Goal: Information Seeking & Learning: Learn about a topic

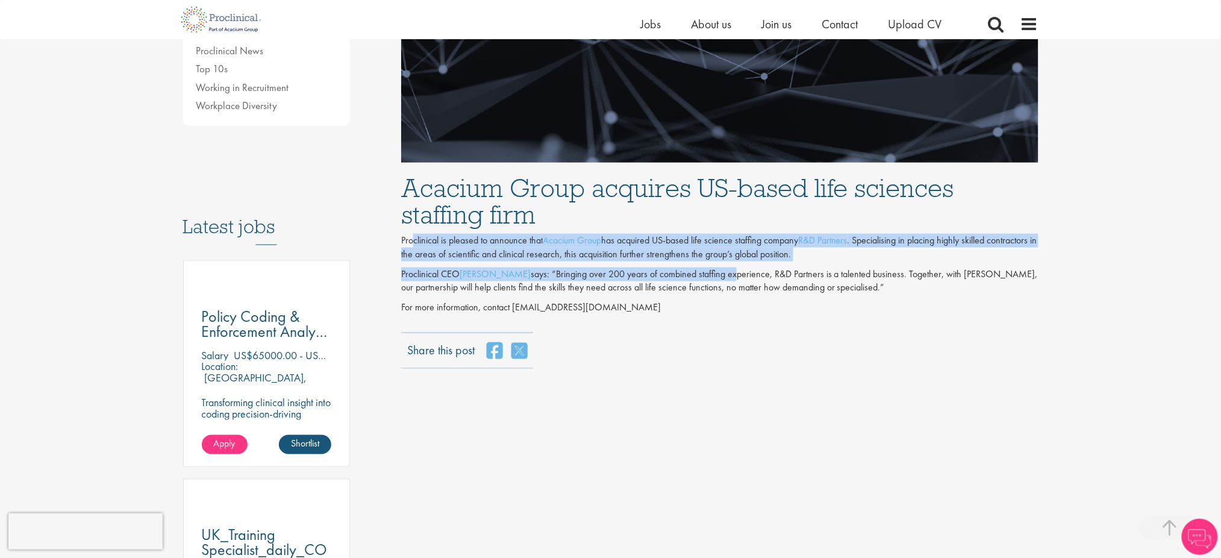
drag, startPoint x: 409, startPoint y: 240, endPoint x: 707, endPoint y: 265, distance: 299.2
click at [707, 265] on div "Acacium Group acquires US-based life sciences staffing firm Proclinical is plea…" at bounding box center [719, 242] width 655 height 158
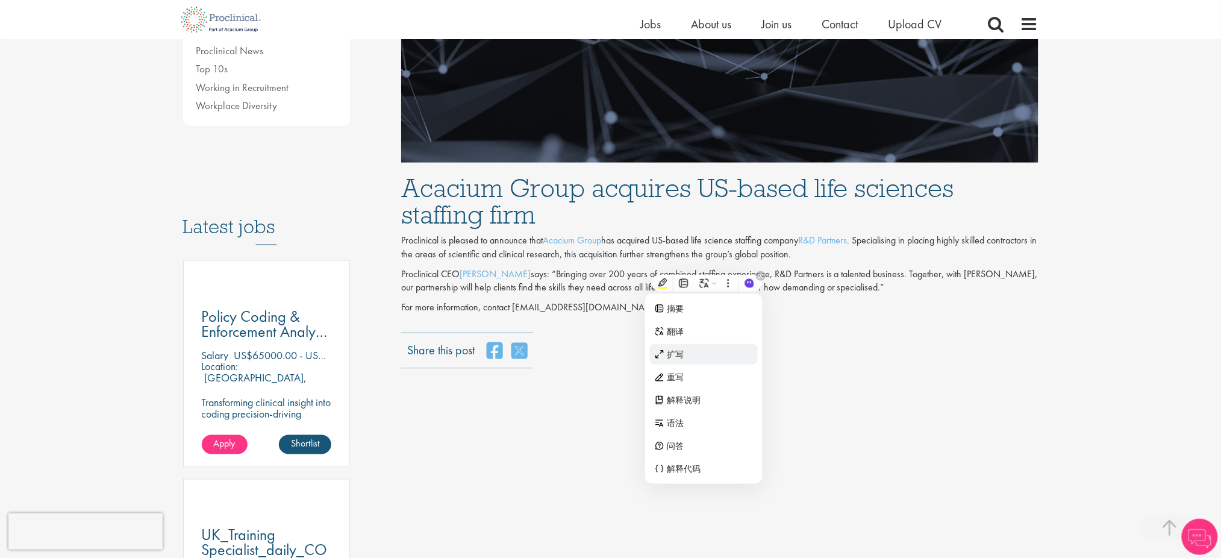
click at [747, 349] on div "扩写" at bounding box center [704, 354] width 108 height 20
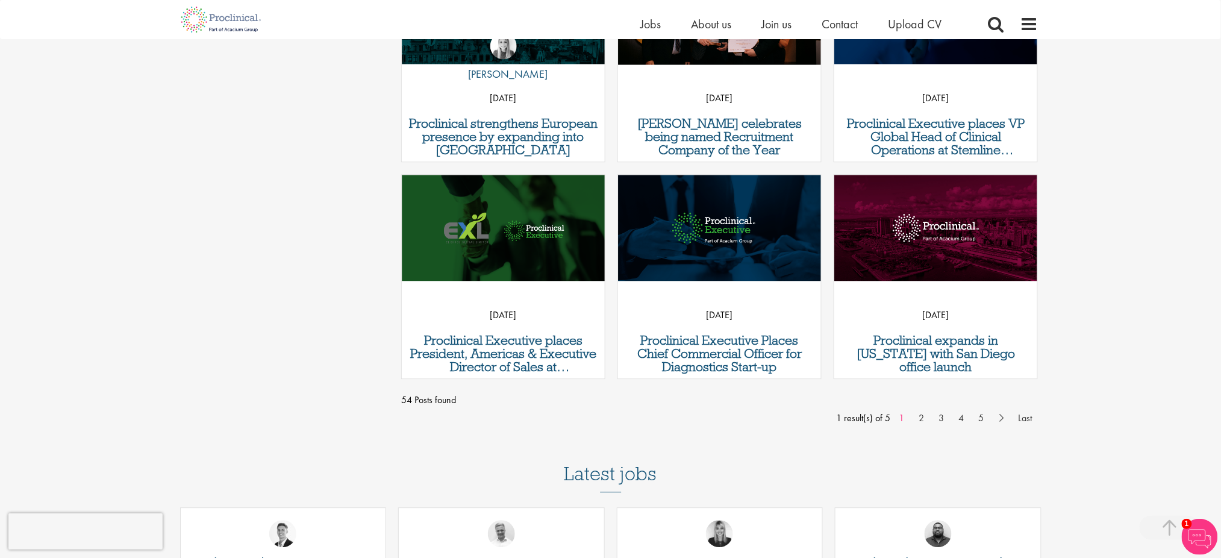
scroll to position [1134, 0]
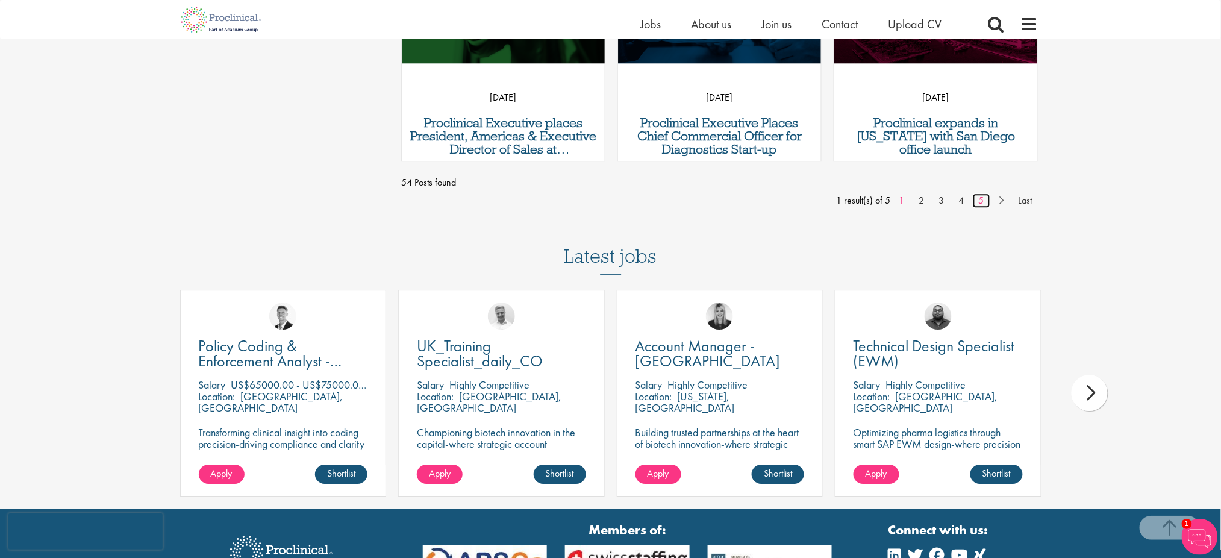
click at [982, 206] on link "5" at bounding box center [981, 200] width 17 height 14
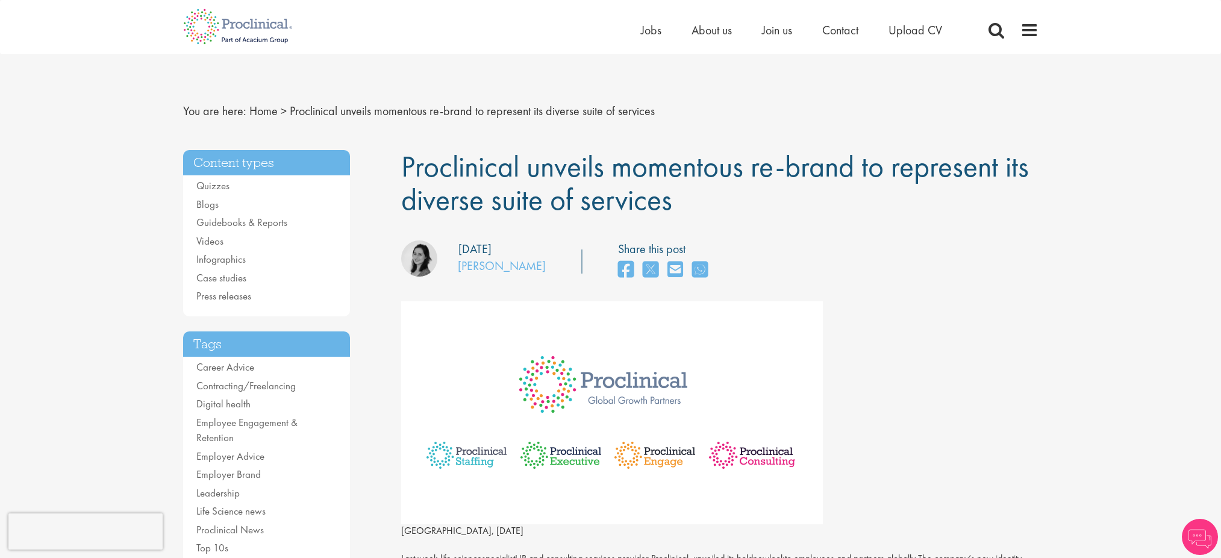
click at [598, 185] on span "Proclinical unveils momentous re-brand to represent its diverse suite of servic…" at bounding box center [714, 183] width 627 height 72
drag, startPoint x: 473, startPoint y: 165, endPoint x: 391, endPoint y: 150, distance: 83.3
copy span "Proclinical unveils momentous re-brand to represent its diverse suite of servic…"
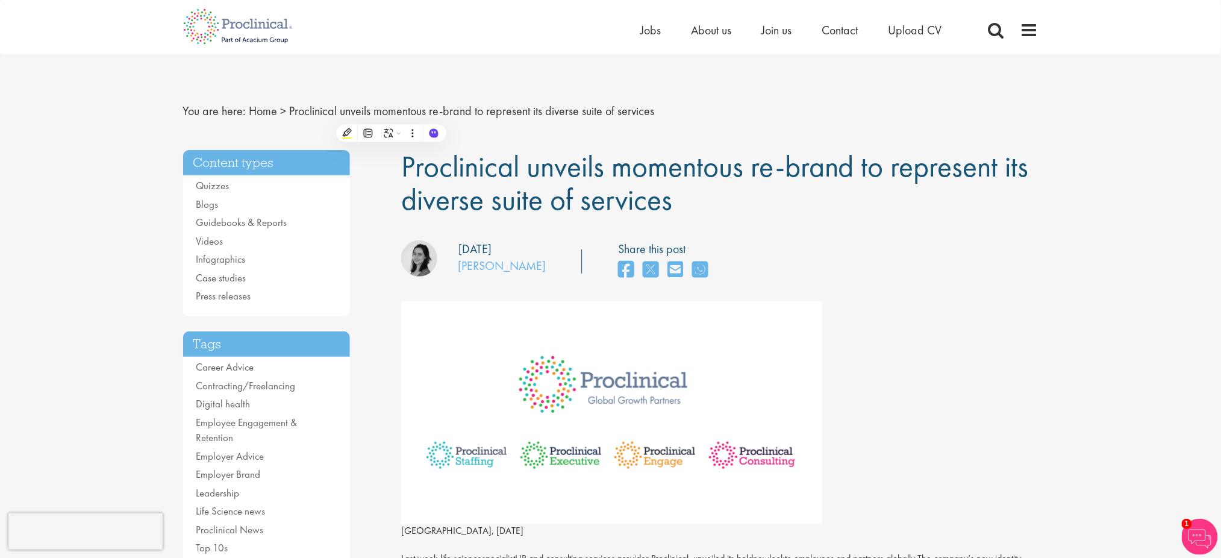
click at [750, 267] on div "our consultant managing the role Author: Monique Ellis Posting date: 08/08/2019…" at bounding box center [719, 261] width 655 height 43
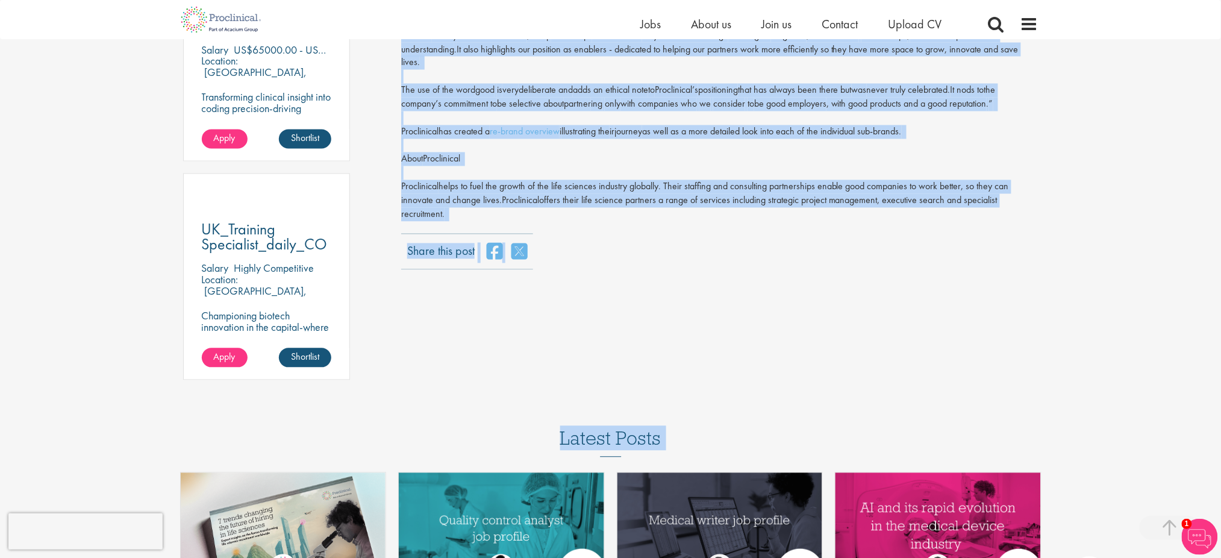
scroll to position [1266, 0]
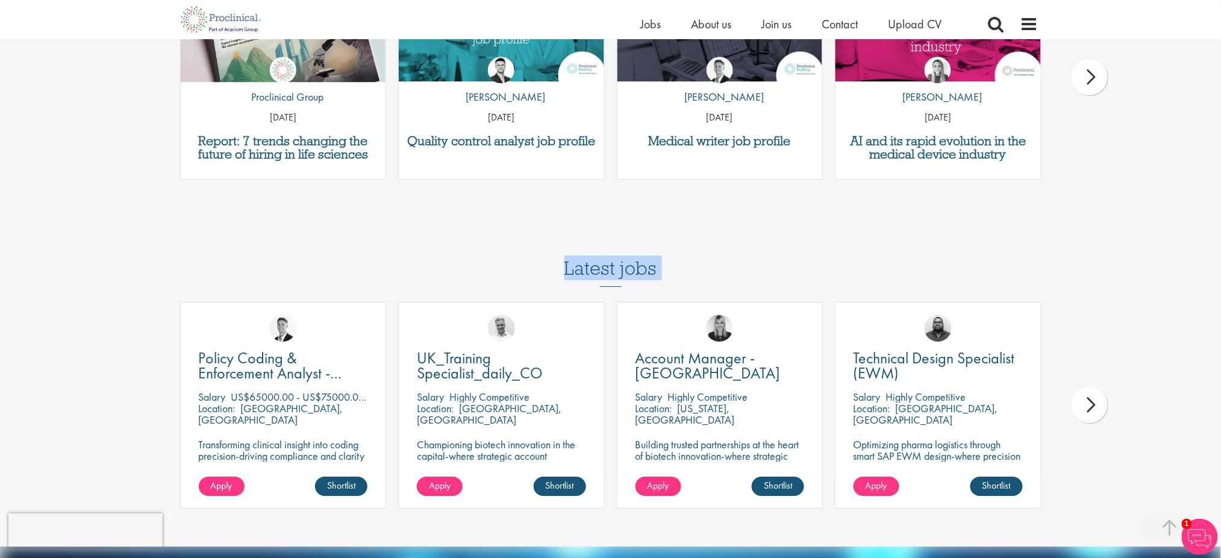
drag, startPoint x: 444, startPoint y: 251, endPoint x: 732, endPoint y: 398, distance: 323.2
click at [1026, 94] on div "by Hannah Burke 07 Apr 25" at bounding box center [937, 86] width 205 height 89
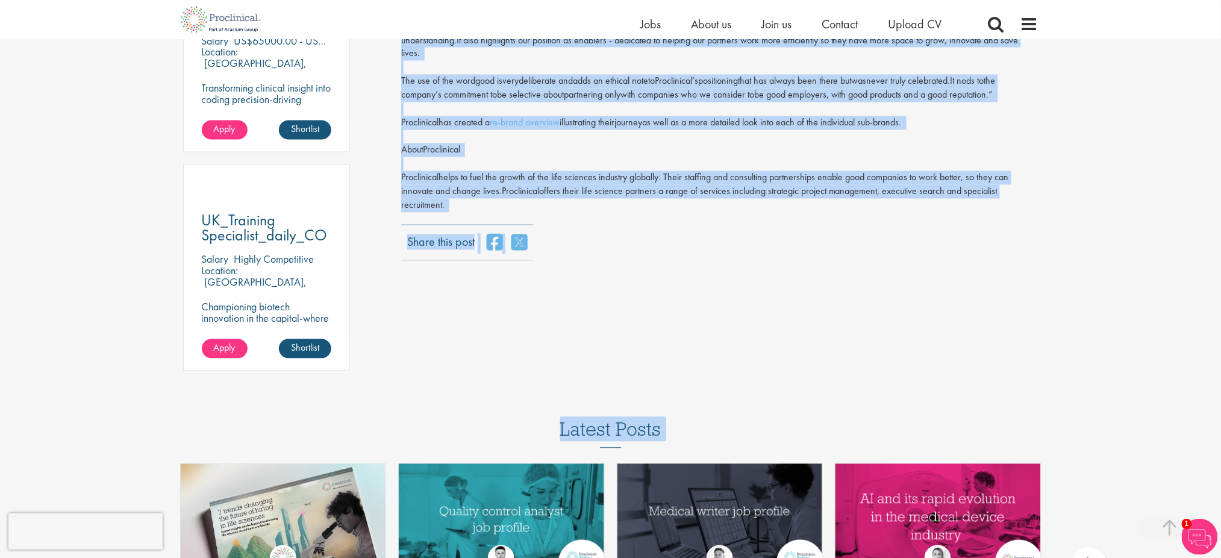
scroll to position [288, 0]
